Goal: Information Seeking & Learning: Stay updated

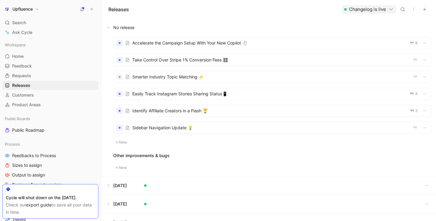
click at [244, 31] on button at bounding box center [268, 27] width 334 height 18
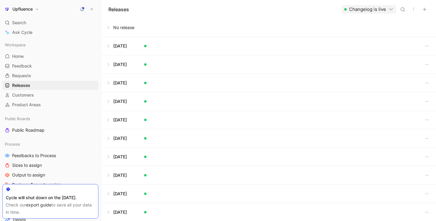
click at [165, 28] on button at bounding box center [268, 27] width 334 height 18
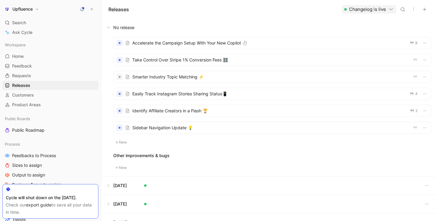
click at [179, 129] on div at bounding box center [273, 128] width 318 height 12
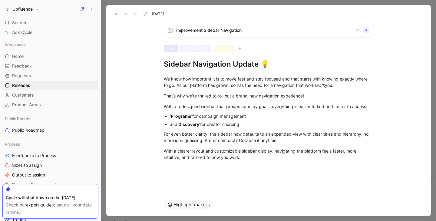
click at [234, 71] on div "We know how important it is to move fast and stay focused and that starts with …" at bounding box center [268, 118] width 325 height 98
click at [177, 85] on div "We know how important it is to move fast and stay focused and that starts with …" at bounding box center [269, 82] width 210 height 13
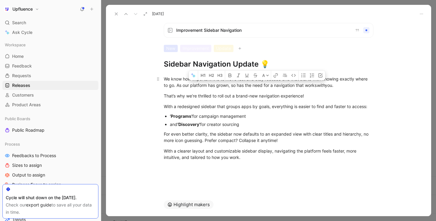
drag, startPoint x: 177, startPoint y: 85, endPoint x: 354, endPoint y: 87, distance: 177.2
click at [354, 87] on div "We know how important it is to move fast and stay focused and that starts with …" at bounding box center [269, 82] width 210 height 13
click at [351, 90] on div "We know how important it is to move fast and stay focused and that starts with …" at bounding box center [268, 118] width 325 height 98
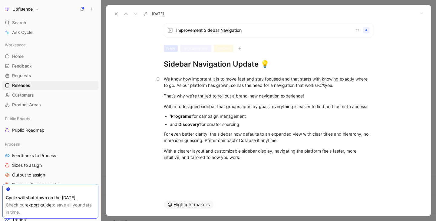
click at [328, 86] on div "We know how important it is to move fast and stay focused and that starts with …" at bounding box center [269, 82] width 210 height 13
click at [178, 85] on div "We know how important it is to move fast and stay focused and that starts with …" at bounding box center [269, 82] width 210 height 13
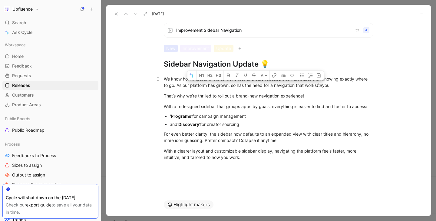
drag, startPoint x: 178, startPoint y: 85, endPoint x: 339, endPoint y: 83, distance: 161.2
click at [339, 83] on div "We know how important it is to move fast and stay focused and that starts with …" at bounding box center [269, 82] width 210 height 13
click at [328, 94] on div "That’s why we’re thrilled to roll out a brand-new navigation experience!" at bounding box center [269, 96] width 210 height 6
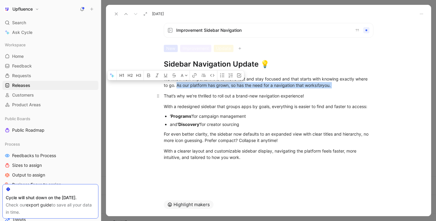
drag, startPoint x: 176, startPoint y: 86, endPoint x: 331, endPoint y: 91, distance: 154.3
click at [331, 91] on div "We know how important it is to move fast and stay focused and that starts with …" at bounding box center [268, 118] width 325 height 98
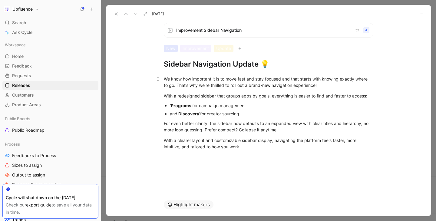
click at [164, 80] on div "We know how important it is to move fast and stay focused and that starts with …" at bounding box center [269, 82] width 210 height 13
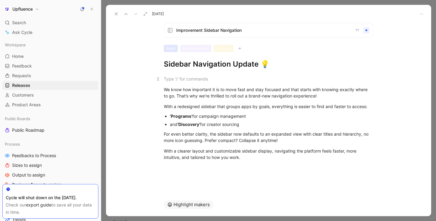
click at [171, 76] on div at bounding box center [269, 79] width 210 height 6
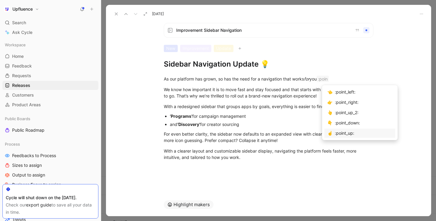
click at [341, 132] on div ":point_up:" at bounding box center [364, 133] width 58 height 7
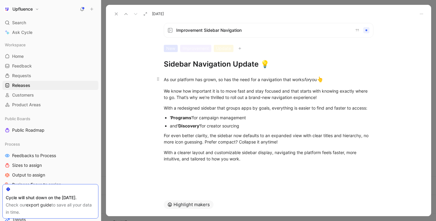
click at [321, 83] on div "As our platform has grown, so has the need for a navigation that works for you 👆" at bounding box center [269, 80] width 210 height 8
drag, startPoint x: 322, startPoint y: 81, endPoint x: 335, endPoint y: 81, distance: 13.6
click at [335, 81] on div "As our platform has grown, so has the need for a navigation that works for you 👆" at bounding box center [269, 80] width 210 height 8
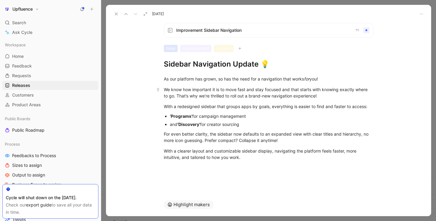
click at [320, 99] on p "We know how important it is to move fast and stay focused and that starts with …" at bounding box center [268, 93] width 233 height 16
click at [248, 90] on div "We know how important it is to move fast and stay focused and that starts with …" at bounding box center [269, 92] width 210 height 13
click at [328, 96] on div "We know how important it is to move fast and stay focused and that starts with …" at bounding box center [269, 92] width 210 height 13
click at [176, 108] on div "With a redesigned sidebar that groups apps by goals, everything is easier to fi…" at bounding box center [269, 106] width 210 height 6
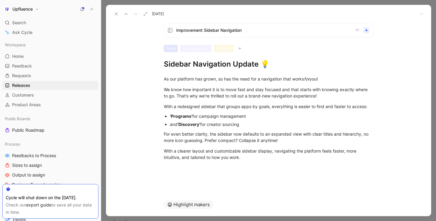
click at [279, 123] on div "and ‘Discovery’ for creator sourcing" at bounding box center [272, 124] width 204 height 6
click at [198, 117] on div "‘Programs’ for campaign management" at bounding box center [272, 116] width 204 height 6
click at [200, 125] on strong "‘Discovery’" at bounding box center [189, 124] width 23 height 5
click at [269, 125] on div "and ‘Discovery’ → for creator sourcing" at bounding box center [272, 124] width 204 height 6
click at [291, 141] on div "For even better clarity, the sidebar now defaults to an expanded view with clea…" at bounding box center [269, 137] width 210 height 13
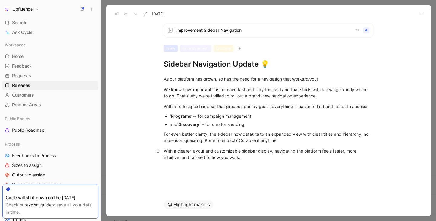
click at [262, 162] on p "With a clearer layout and customizable sidebar display, navigating the platform…" at bounding box center [268, 154] width 233 height 16
click at [345, 152] on div "With a clearer layout and customizable sidebar display, navigating the platform…" at bounding box center [269, 154] width 210 height 13
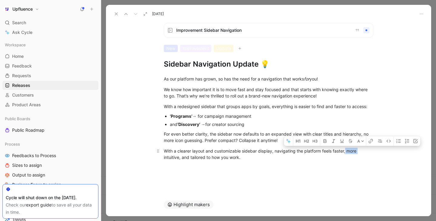
drag, startPoint x: 345, startPoint y: 152, endPoint x: 367, endPoint y: 152, distance: 21.8
click at [367, 152] on div "With a clearer layout and customizable sidebar display, navigating the platform…" at bounding box center [269, 154] width 210 height 13
drag, startPoint x: 332, startPoint y: 151, endPoint x: 347, endPoint y: 151, distance: 14.8
click at [347, 151] on div "With a clearer layout and customizable sidebar display, navigating the platform…" at bounding box center [269, 154] width 210 height 13
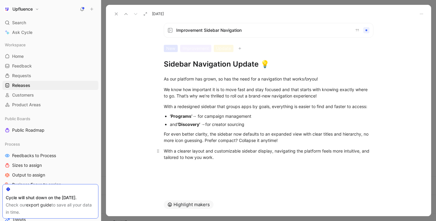
click at [264, 158] on div "With a clearer layout and customizable sidebar display, navigating the platform…" at bounding box center [269, 154] width 210 height 13
click at [117, 11] on button at bounding box center [116, 14] width 8 height 8
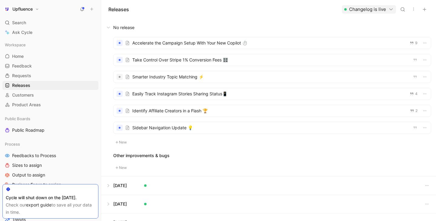
click at [215, 17] on div "Releases Changelog is live" at bounding box center [268, 9] width 335 height 18
click at [181, 111] on div at bounding box center [273, 111] width 318 height 12
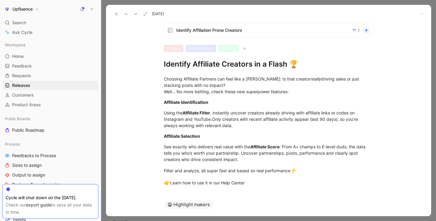
click at [115, 15] on icon at bounding box center [116, 14] width 5 height 5
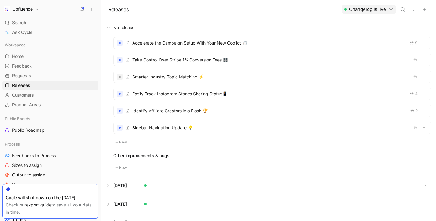
click at [190, 47] on div at bounding box center [273, 43] width 318 height 12
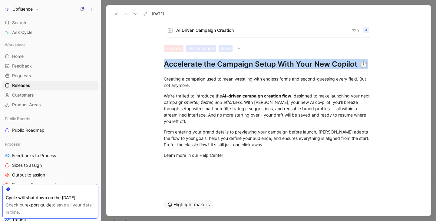
drag, startPoint x: 165, startPoint y: 62, endPoint x: 239, endPoint y: 154, distance: 118.9
click at [241, 155] on div "AI Driven Campaign Creation 9 Feature Performance New Accelerate the Campaign S…" at bounding box center [268, 105] width 325 height 175
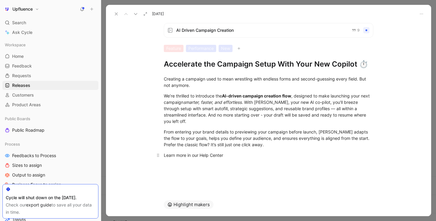
click at [229, 152] on div "Learn more in our Help Center" at bounding box center [269, 155] width 210 height 6
click at [202, 65] on h1 "Accelerate the Campaign Setup With Your New Copilot ⏱️" at bounding box center [269, 64] width 210 height 10
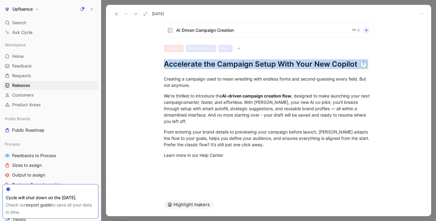
click at [202, 65] on h1 "Accelerate the Campaign Setup With Your New Copilot ⏱️" at bounding box center [269, 64] width 210 height 10
click at [115, 14] on icon at bounding box center [116, 14] width 5 height 5
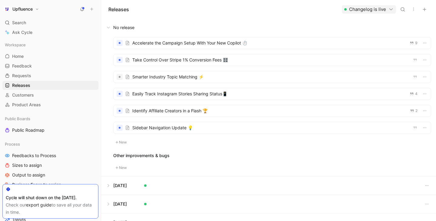
click at [195, 18] on button at bounding box center [268, 27] width 334 height 18
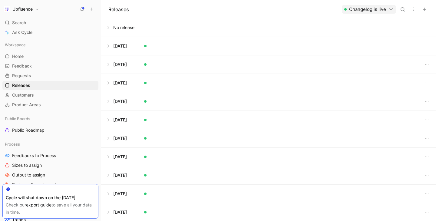
click at [135, 25] on button at bounding box center [268, 27] width 334 height 18
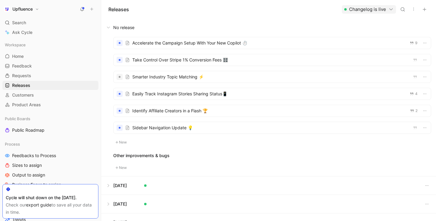
click at [242, 48] on div at bounding box center [273, 43] width 318 height 12
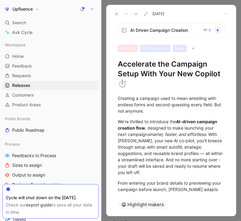
click at [192, 67] on h1 "Accelerate the Campaign Setup With Your New Copilot ⏱️" at bounding box center [171, 73] width 107 height 29
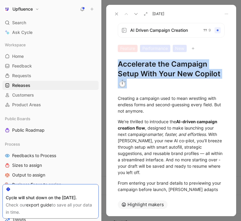
click at [192, 67] on h1 "Accelerate the Campaign Setup With Your New Copilot ⏱️" at bounding box center [171, 73] width 107 height 29
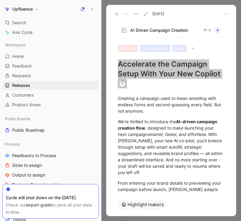
scroll to position [37, 0]
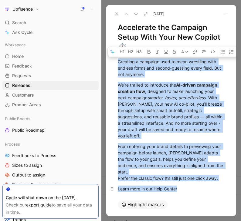
drag, startPoint x: 118, startPoint y: 61, endPoint x: 187, endPoint y: 175, distance: 133.1
click at [187, 175] on div "Creating a campaign used to mean wrestling with endless forms and second-guessi…" at bounding box center [171, 125] width 130 height 147
copy div "Creating a campaign used to mean wrestling with endless forms and second-guessi…"
click at [115, 13] on icon at bounding box center [116, 14] width 5 height 5
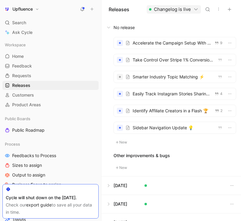
click at [142, 59] on div at bounding box center [175, 60] width 122 height 12
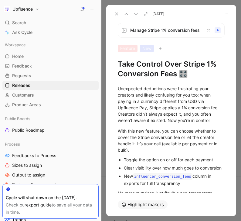
click at [151, 66] on h1 "Take Control Over Stripe 1% Conversion Fees 🎛️" at bounding box center [171, 68] width 107 height 19
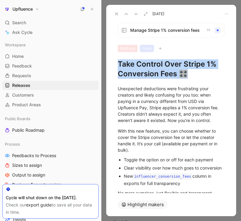
click at [151, 66] on h1 "Take Control Over Stripe 1% Conversion Fees 🎛️" at bounding box center [171, 68] width 107 height 19
copy h1 "Take Control Over Stripe 1% Conversion Fees 🎛️"
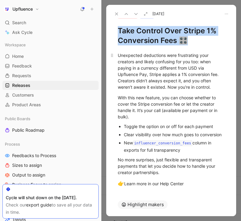
scroll to position [38, 0]
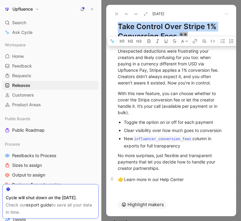
drag, startPoint x: 118, startPoint y: 52, endPoint x: 193, endPoint y: 183, distance: 151.2
click at [193, 183] on div "Unexpected deductions were frustrating your creators and likely confusing for y…" at bounding box center [171, 115] width 130 height 149
copy div "Unexpected deductions were frustrating your creators and likely confusing for y…"
click at [116, 14] on use at bounding box center [116, 14] width 2 height 2
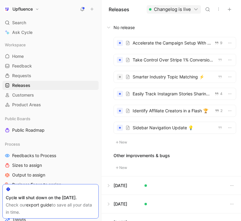
scroll to position [24, 0]
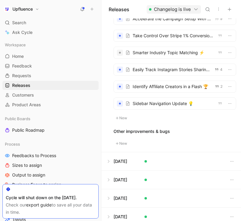
click at [162, 54] on div at bounding box center [175, 53] width 122 height 12
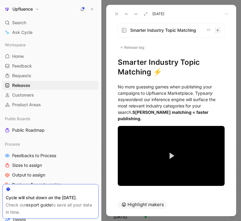
click at [148, 64] on h1 "Smarter Industry Topic Matching ⚡" at bounding box center [171, 67] width 107 height 19
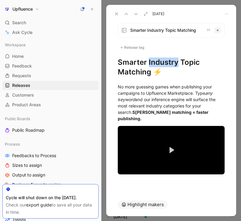
click at [148, 64] on h1 "Smarter Industry Topic Matching ⚡" at bounding box center [171, 67] width 107 height 19
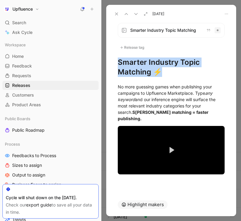
click at [148, 64] on h1 "Smarter Industry Topic Matching ⚡" at bounding box center [171, 67] width 107 height 19
copy h1 "Smarter Industry Topic Matching ⚡"
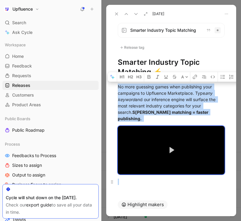
drag, startPoint x: 118, startPoint y: 87, endPoint x: 217, endPoint y: 176, distance: 133.4
click at [217, 176] on div "No more guessing games when publishing your campaigns to Upfluence Marketplace.…" at bounding box center [171, 134] width 130 height 115
copy div "No more guessing games when publishing your campaigns to Upfluence Marketplace.…"
click at [113, 15] on button at bounding box center [116, 14] width 8 height 8
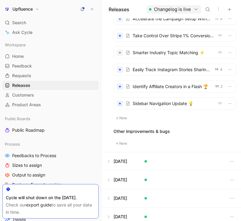
click at [171, 69] on div at bounding box center [175, 70] width 122 height 12
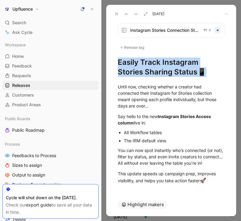
drag, startPoint x: 118, startPoint y: 62, endPoint x: 177, endPoint y: 74, distance: 59.7
click at [177, 74] on h1 "Easily Track Instagram Stories Sharing Status📱" at bounding box center [171, 67] width 107 height 19
copy h1 "Easily Track Instagram Stories Sharing Status📱"
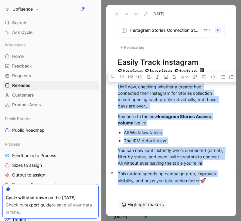
drag, startPoint x: 118, startPoint y: 87, endPoint x: 225, endPoint y: 181, distance: 142.5
click at [225, 181] on div "Until now, checking whether a creator had connected their Instagram for Stories…" at bounding box center [171, 134] width 130 height 115
copy div "Until now, checking whether a creator had connected their Instagram for Stories…"
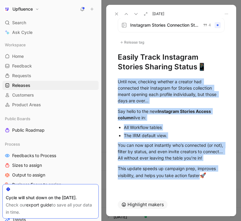
click at [114, 13] on icon at bounding box center [116, 14] width 5 height 5
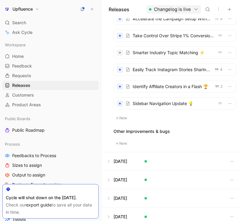
click at [155, 82] on div at bounding box center [175, 87] width 122 height 12
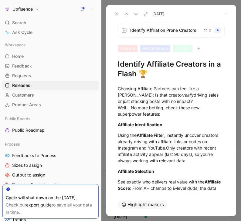
click at [155, 65] on h1 "Identify Affiliate Creators in a Flash 🏆" at bounding box center [171, 68] width 107 height 19
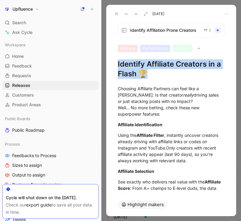
click at [155, 65] on h1 "Identify Affiliate Creators in a Flash 🏆" at bounding box center [171, 68] width 107 height 19
copy h1 "Identify Affiliate Creators in a Flash 🏆"
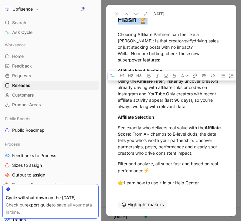
scroll to position [62, 0]
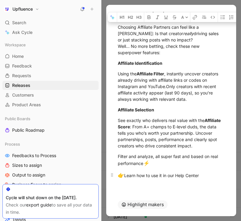
drag, startPoint x: 118, startPoint y: 89, endPoint x: 208, endPoint y: 178, distance: 126.6
click at [208, 178] on div "Choosing Affiliate Partners can feel like a [PERSON_NAME]: Is that creator real…" at bounding box center [171, 101] width 130 height 169
copy div "Choosing Affiliate Partners can feel like a [PERSON_NAME]: Is that creator real…"
click at [208, 8] on div "[DATE]" at bounding box center [171, 11] width 130 height 13
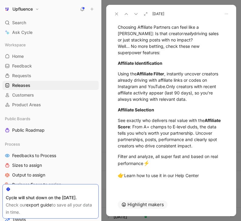
click at [118, 12] on icon at bounding box center [116, 14] width 5 height 5
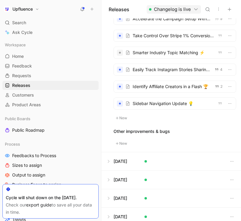
click at [170, 105] on div at bounding box center [175, 104] width 122 height 12
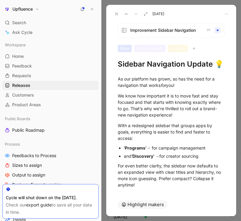
click at [154, 65] on h1 "Sidebar Navigation Update 💡" at bounding box center [171, 64] width 107 height 10
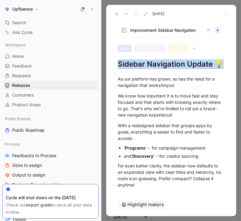
click at [154, 65] on h1 "Sidebar Navigation Update 💡" at bounding box center [171, 64] width 107 height 10
copy h1 "Sidebar Navigation Update 💡"
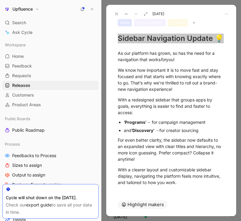
scroll to position [32, 0]
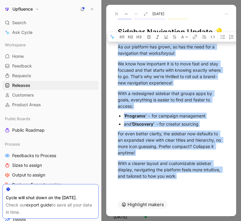
drag, startPoint x: 118, startPoint y: 46, endPoint x: 216, endPoint y: 181, distance: 167.3
click at [216, 181] on div "As our platform has grown, so has the need for a navigation that works for you!…" at bounding box center [171, 111] width 130 height 149
click at [116, 14] on use at bounding box center [116, 14] width 2 height 2
click at [116, 14] on div "Releases Changelog is live" at bounding box center [170, 9] width 139 height 18
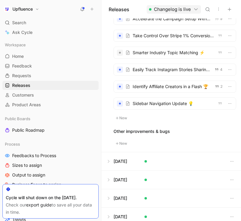
click at [190, 105] on div at bounding box center [175, 104] width 122 height 12
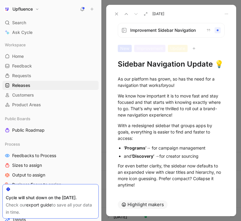
click at [115, 14] on icon at bounding box center [116, 14] width 5 height 5
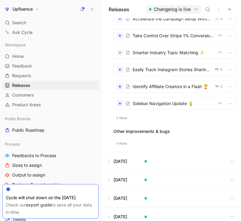
click at [201, 103] on div at bounding box center [175, 104] width 122 height 12
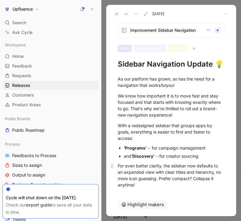
scroll to position [32, 0]
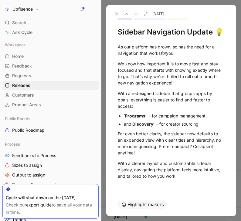
click at [115, 12] on icon at bounding box center [116, 14] width 5 height 5
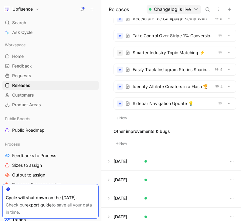
click at [171, 88] on div at bounding box center [175, 87] width 122 height 12
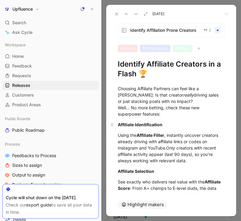
scroll to position [62, 0]
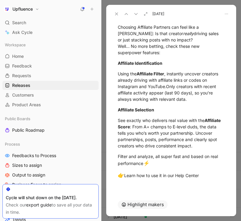
click at [116, 16] on icon at bounding box center [116, 14] width 5 height 5
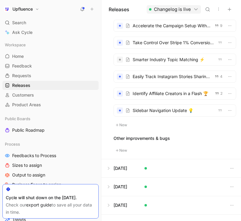
scroll to position [17, 0]
click at [177, 78] on div at bounding box center [175, 77] width 122 height 12
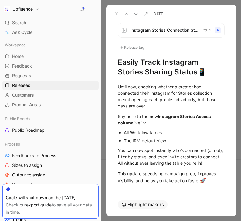
click at [114, 15] on icon at bounding box center [116, 14] width 5 height 5
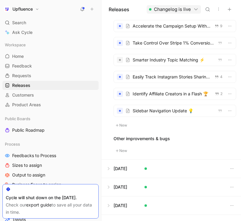
scroll to position [4, 0]
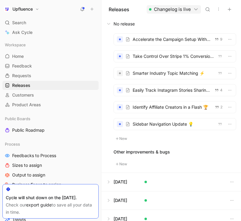
click at [163, 73] on div at bounding box center [175, 74] width 122 height 12
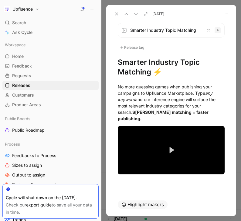
click at [117, 13] on use at bounding box center [116, 14] width 2 height 2
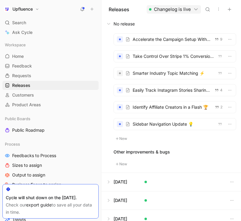
click at [174, 60] on div at bounding box center [175, 57] width 122 height 12
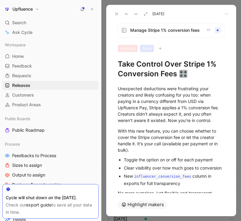
click at [118, 15] on icon at bounding box center [116, 14] width 5 height 5
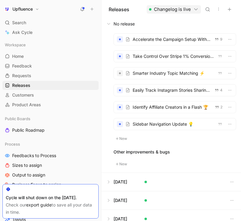
click at [148, 120] on div at bounding box center [175, 124] width 122 height 12
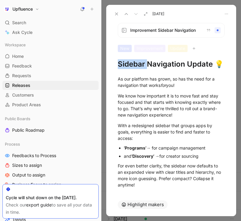
drag, startPoint x: 147, startPoint y: 63, endPoint x: 118, endPoint y: 62, distance: 29.1
click at [118, 62] on h1 "Sidebar Navigation Update 💡" at bounding box center [171, 64] width 107 height 10
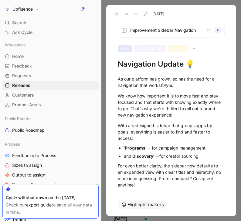
click at [183, 67] on h1 "Navigation Update 💡" at bounding box center [171, 64] width 107 height 10
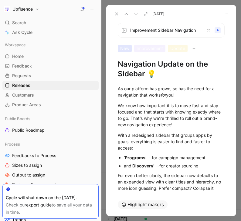
click at [117, 15] on use at bounding box center [116, 14] width 2 height 2
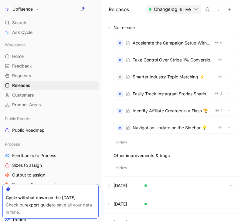
click at [195, 63] on div at bounding box center [175, 60] width 122 height 12
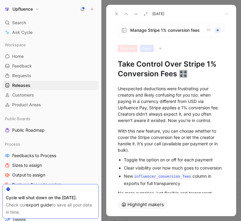
scroll to position [42, 0]
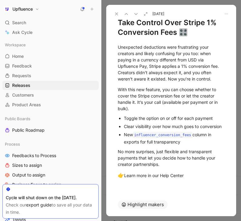
click at [116, 14] on use at bounding box center [116, 14] width 2 height 2
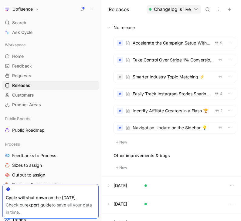
click at [173, 46] on div at bounding box center [175, 43] width 122 height 12
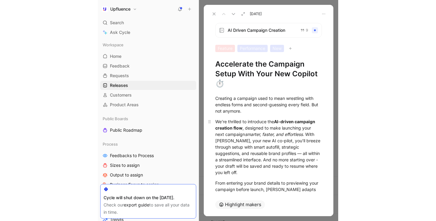
scroll to position [37, 0]
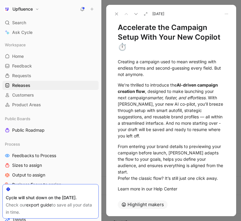
click at [115, 14] on icon at bounding box center [116, 14] width 5 height 5
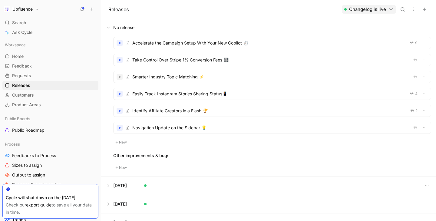
click at [122, 26] on button at bounding box center [268, 27] width 334 height 18
